Goal: Task Accomplishment & Management: Use online tool/utility

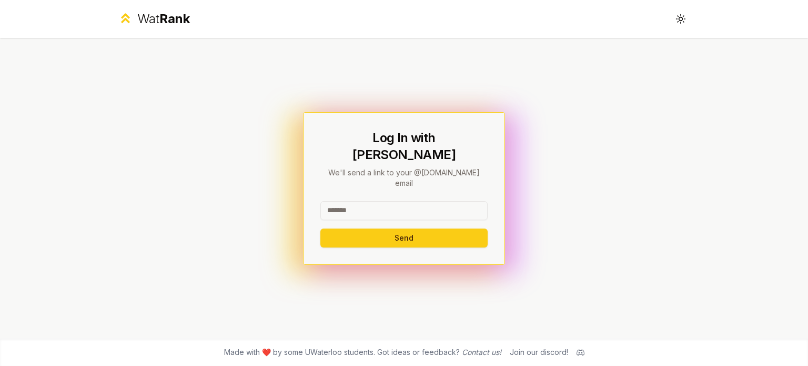
click at [351, 201] on input at bounding box center [403, 210] width 167 height 19
click at [376, 201] on input "******" at bounding box center [403, 210] width 167 height 19
type input "*"
type input "******"
click at [348, 228] on button "Send" at bounding box center [403, 237] width 167 height 19
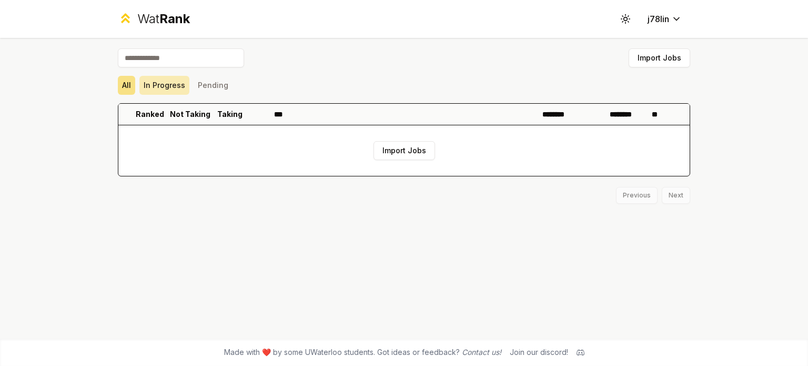
click at [170, 82] on button "In Progress" at bounding box center [164, 85] width 50 height 19
click at [124, 84] on button "All" at bounding box center [126, 85] width 17 height 19
click at [660, 22] on html "Wat Rank Toggle theme j78lin Import Jobs All In Progress Pending Ranked Not Tak…" at bounding box center [404, 183] width 808 height 366
click at [153, 17] on div "Wat Rank" at bounding box center [163, 19] width 53 height 17
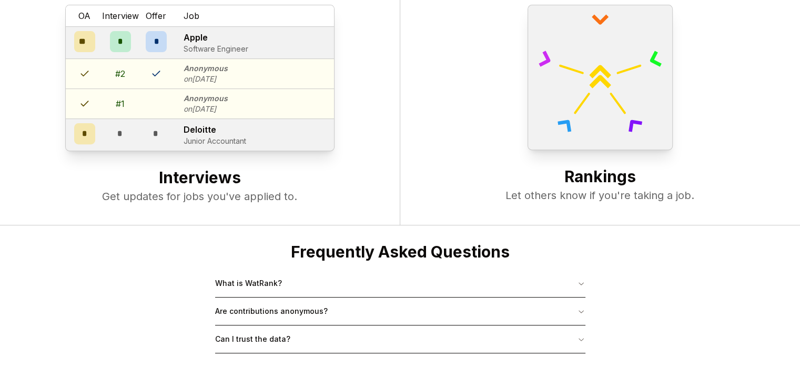
scroll to position [404, 0]
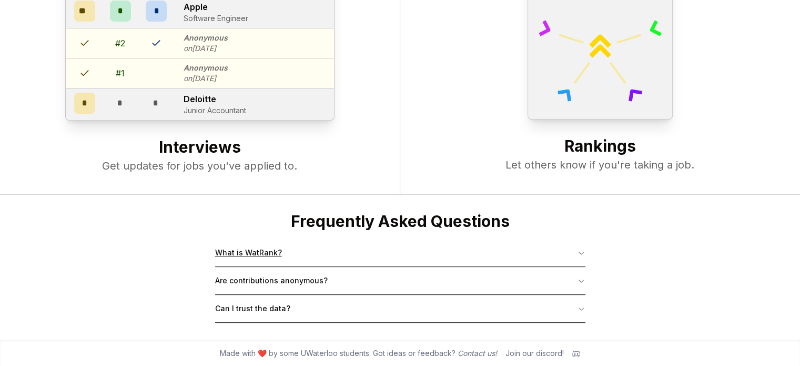
click at [340, 250] on button "What is WatRank?" at bounding box center [400, 252] width 370 height 27
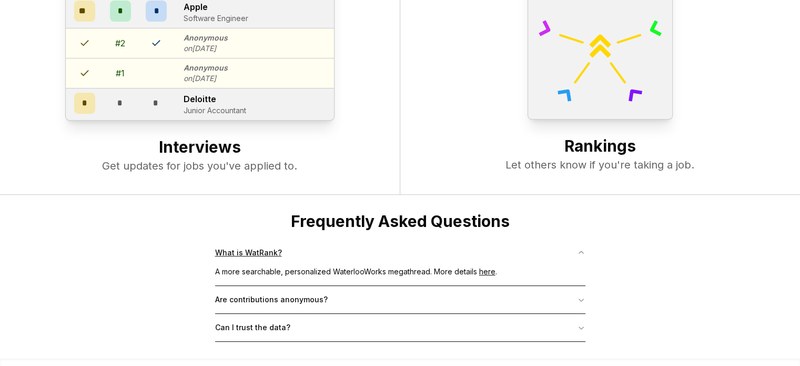
click at [340, 250] on button "What is WatRank?" at bounding box center [400, 252] width 370 height 27
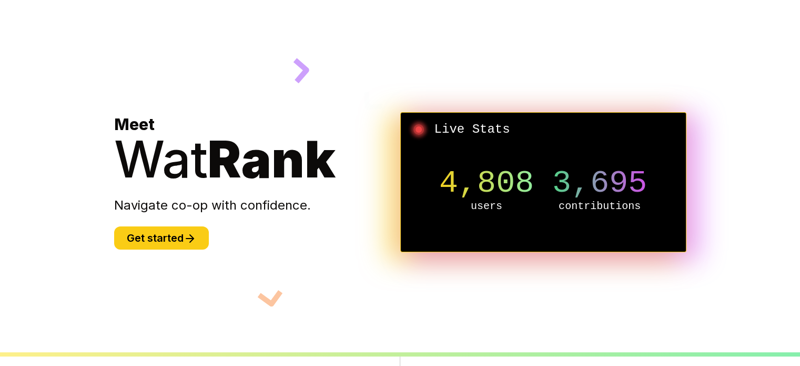
scroll to position [0, 0]
